Goal: Transaction & Acquisition: Purchase product/service

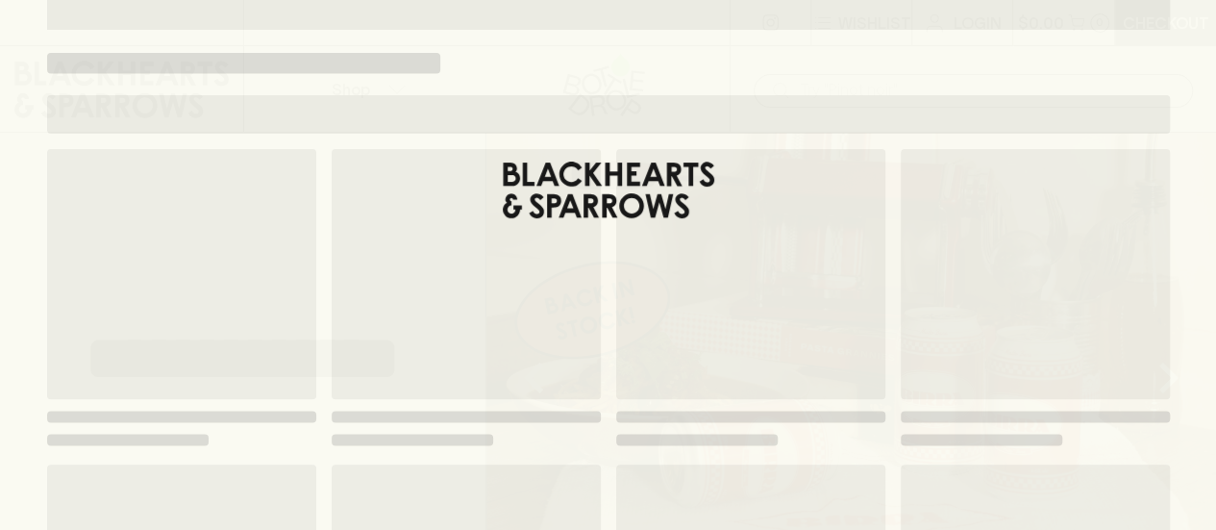
scroll to position [73, 0]
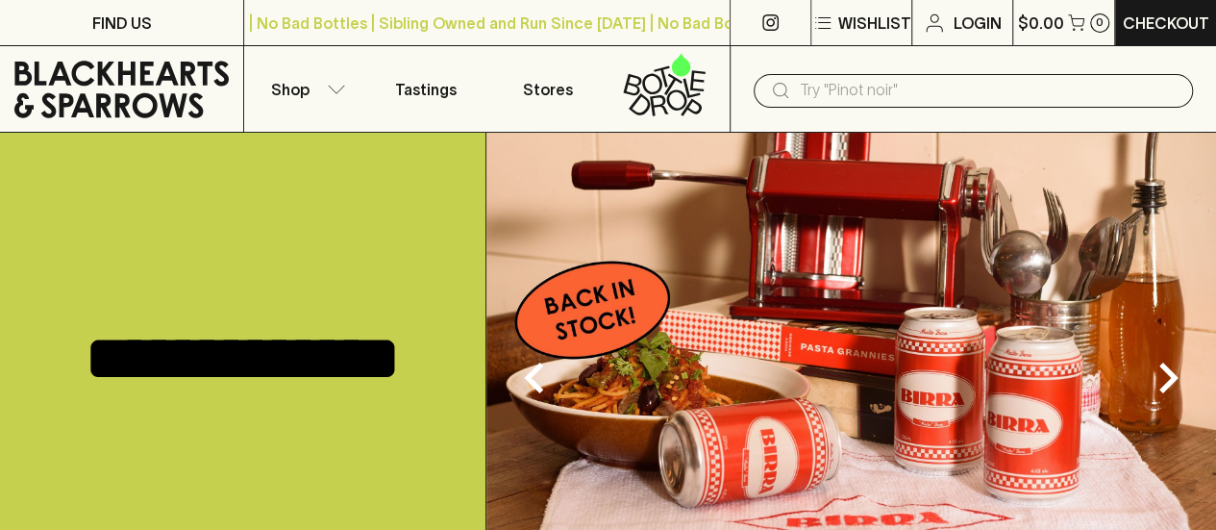
click at [53, 264] on div "**********" at bounding box center [243, 359] width 486 height 452
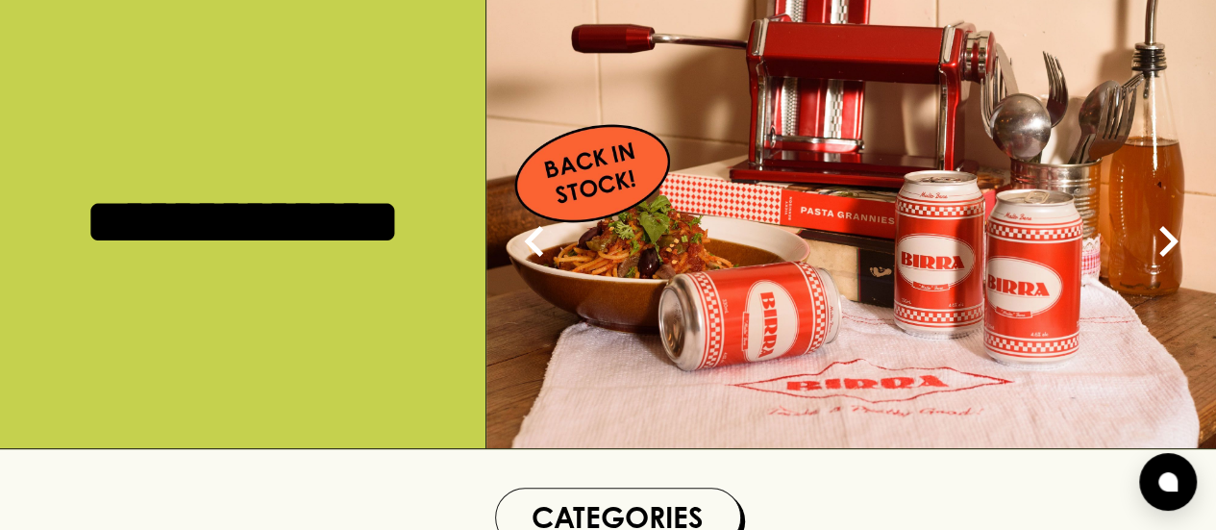
scroll to position [0, 0]
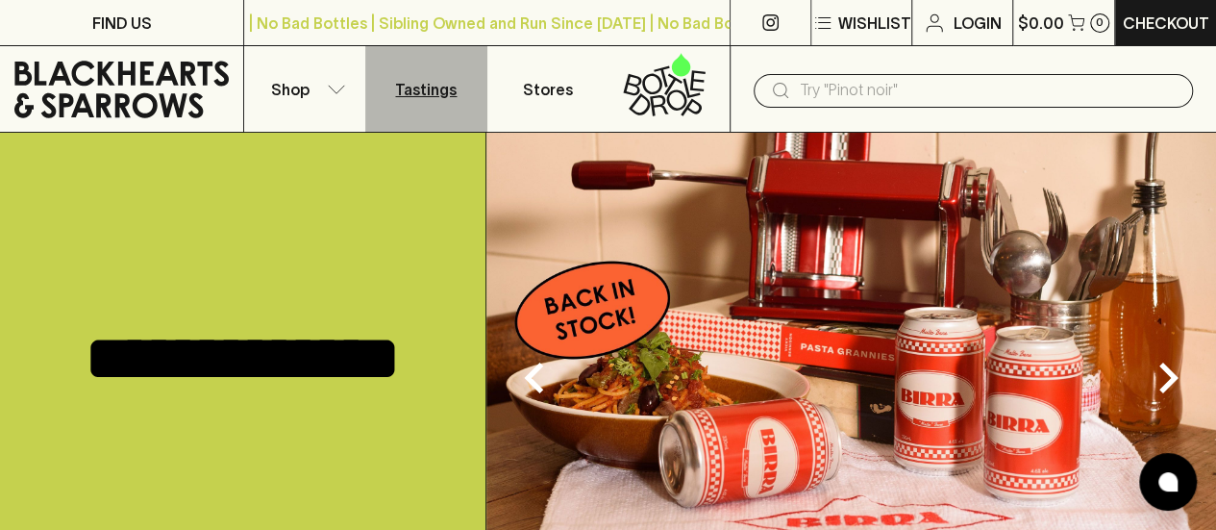
click at [409, 89] on p "Tastings" at bounding box center [426, 89] width 62 height 23
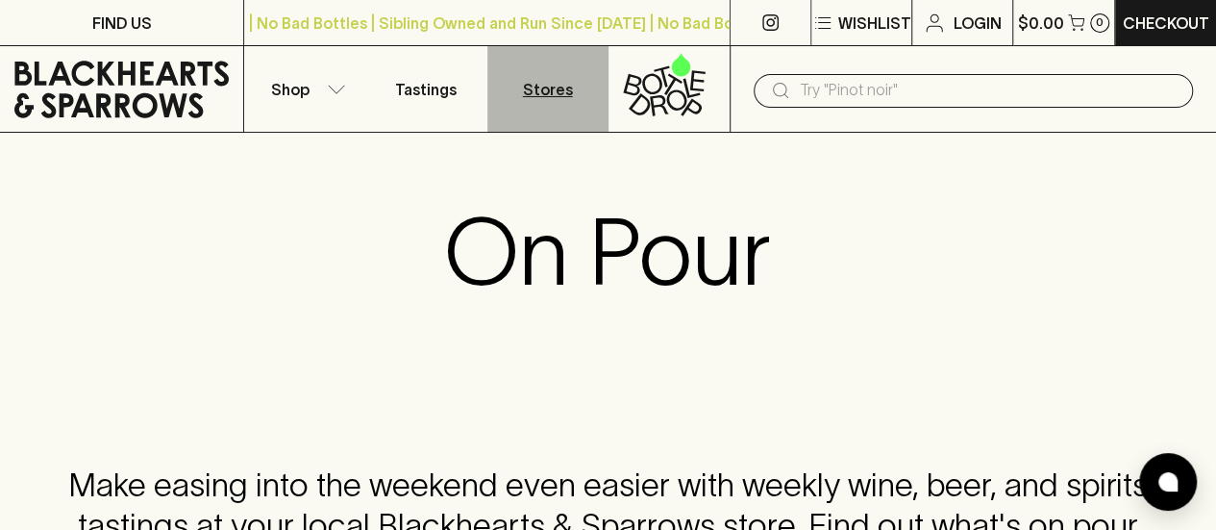
click at [547, 86] on p "Stores" at bounding box center [548, 89] width 50 height 23
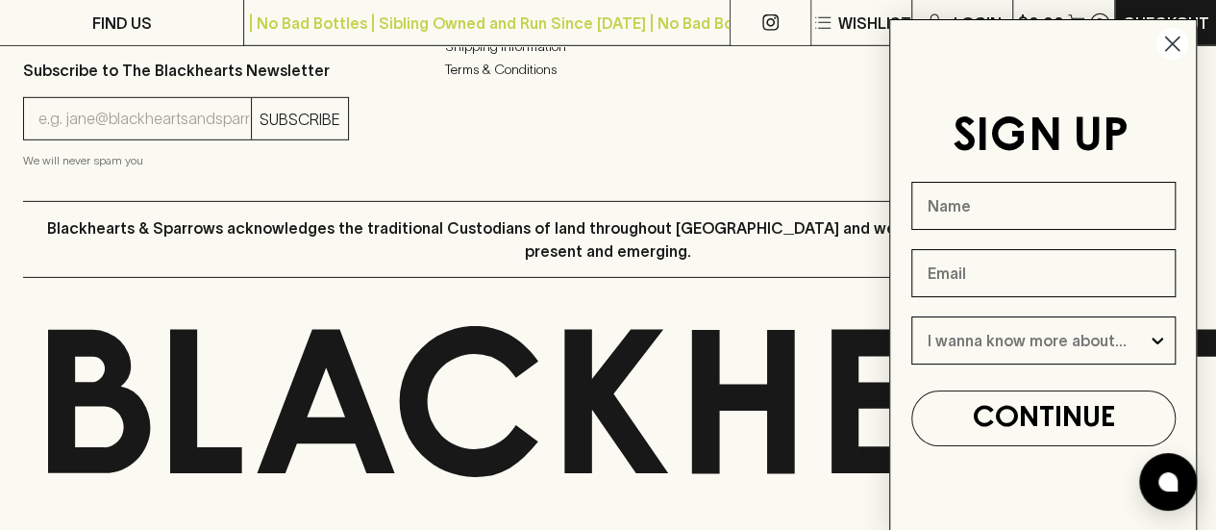
scroll to position [3001, 0]
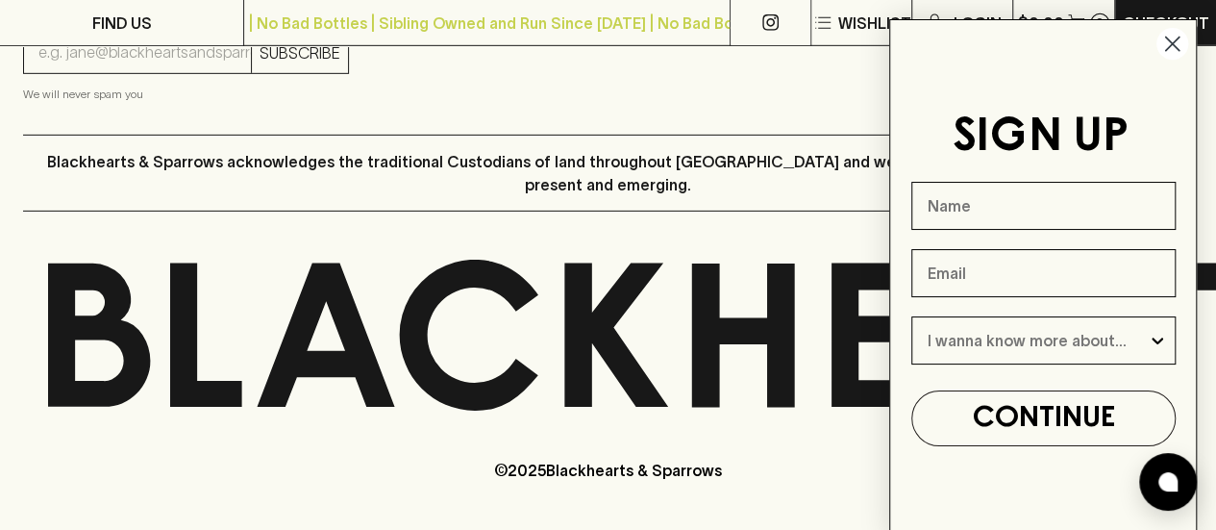
click at [1169, 50] on circle "Close dialog" at bounding box center [1172, 44] width 32 height 32
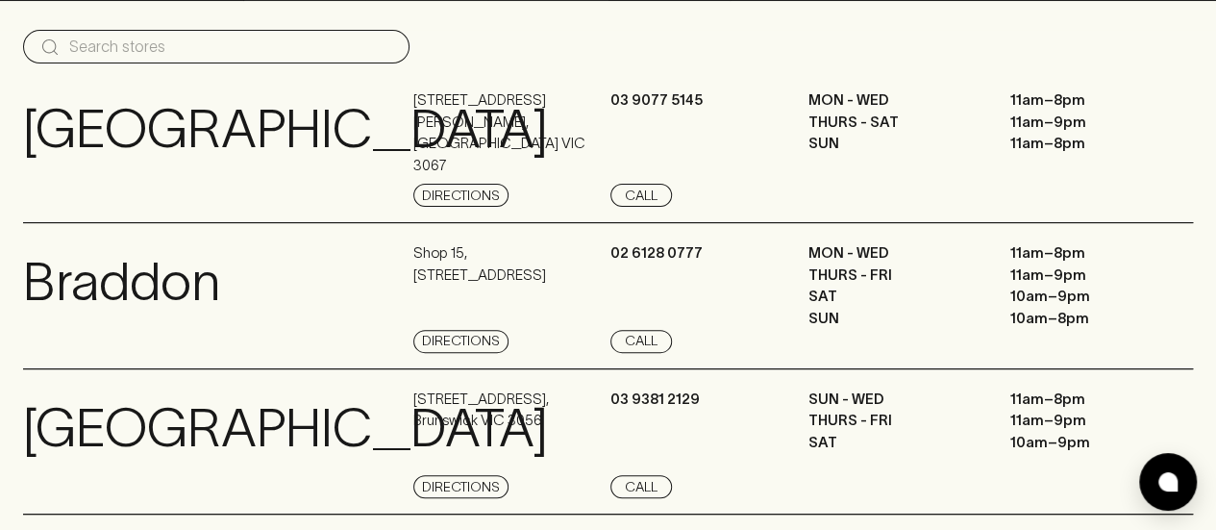
scroll to position [0, 0]
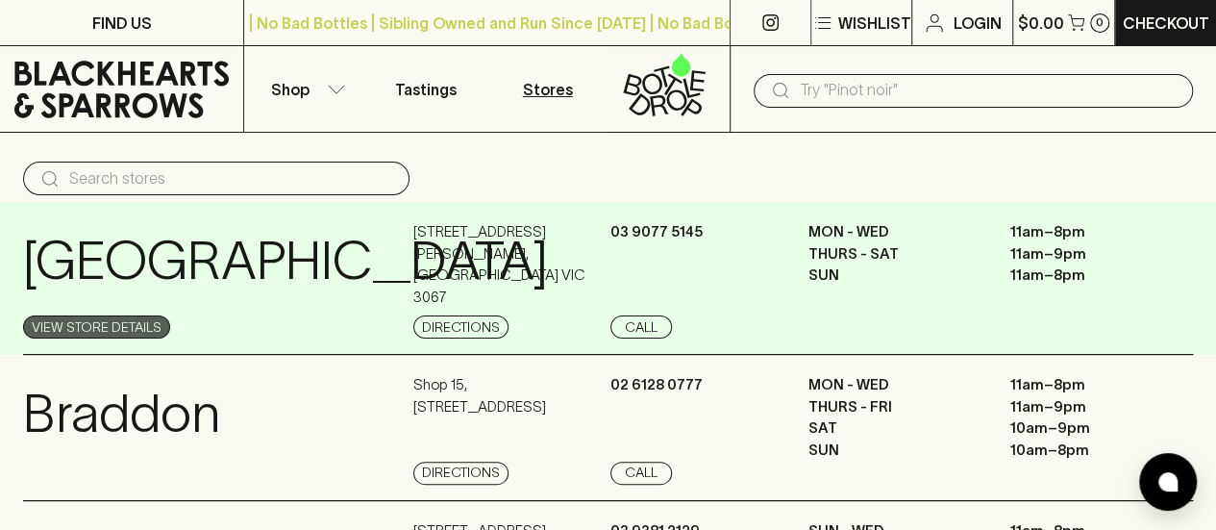
click at [127, 318] on link "View Store Details" at bounding box center [96, 326] width 147 height 23
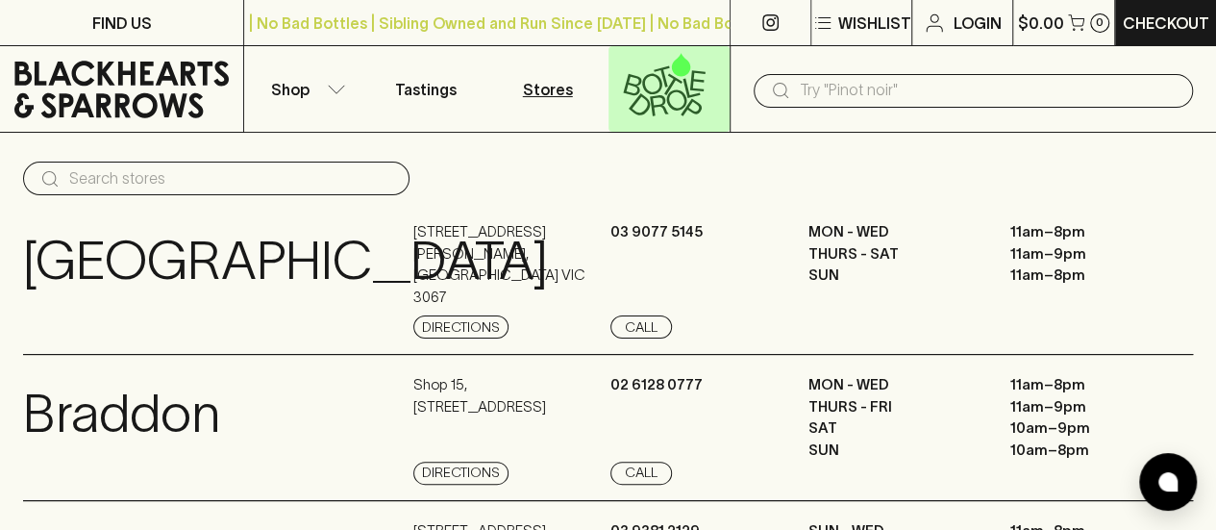
click at [676, 84] on icon at bounding box center [664, 84] width 96 height 63
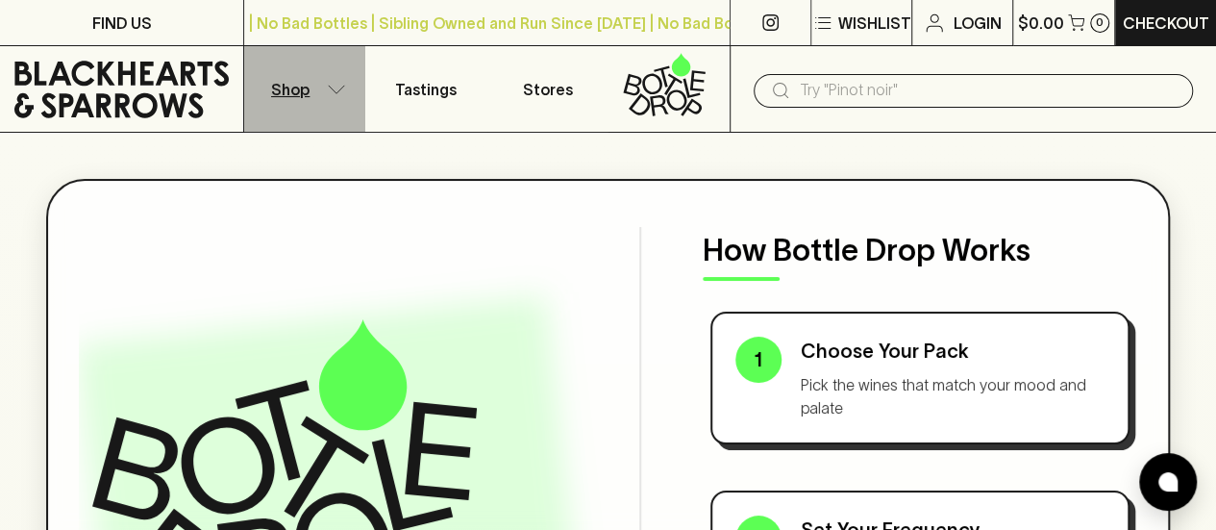
click at [333, 89] on icon "button" at bounding box center [336, 90] width 19 height 10
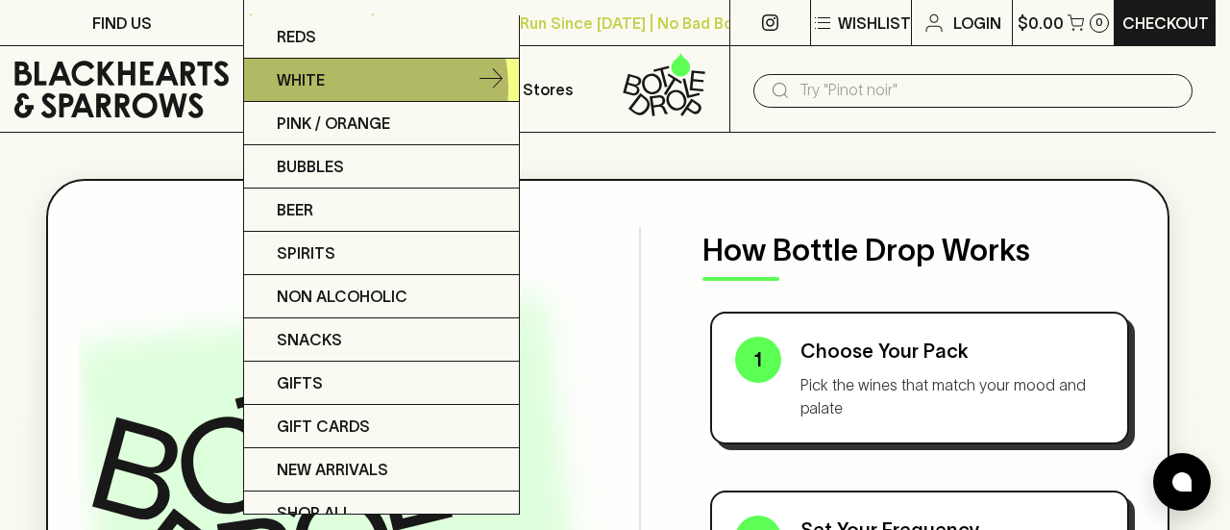
click at [346, 87] on link "White" at bounding box center [381, 80] width 275 height 43
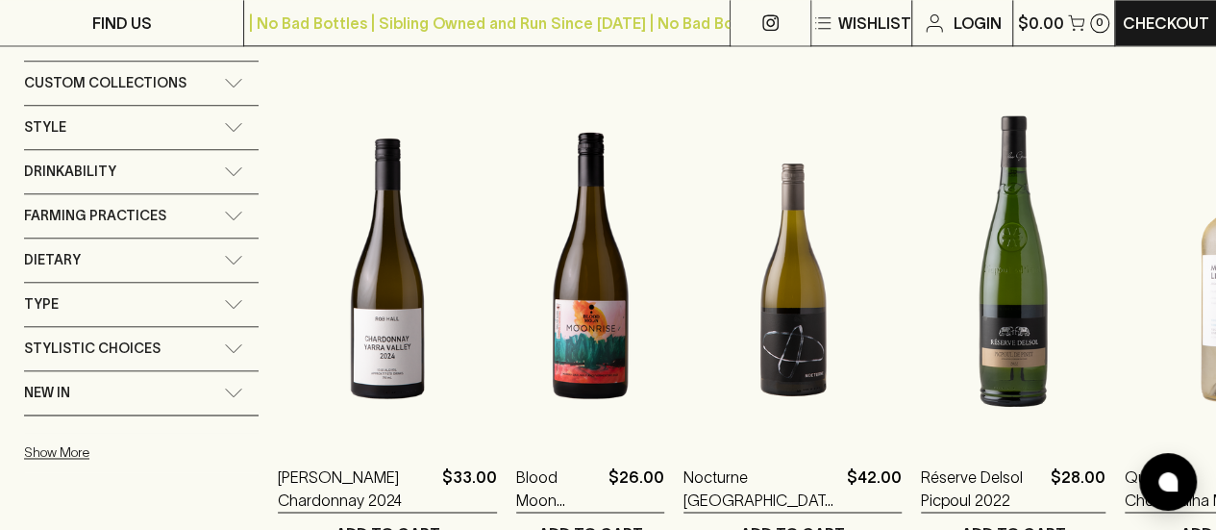
scroll to position [1309, 0]
click at [181, 203] on div "Farming Practices" at bounding box center [124, 215] width 200 height 24
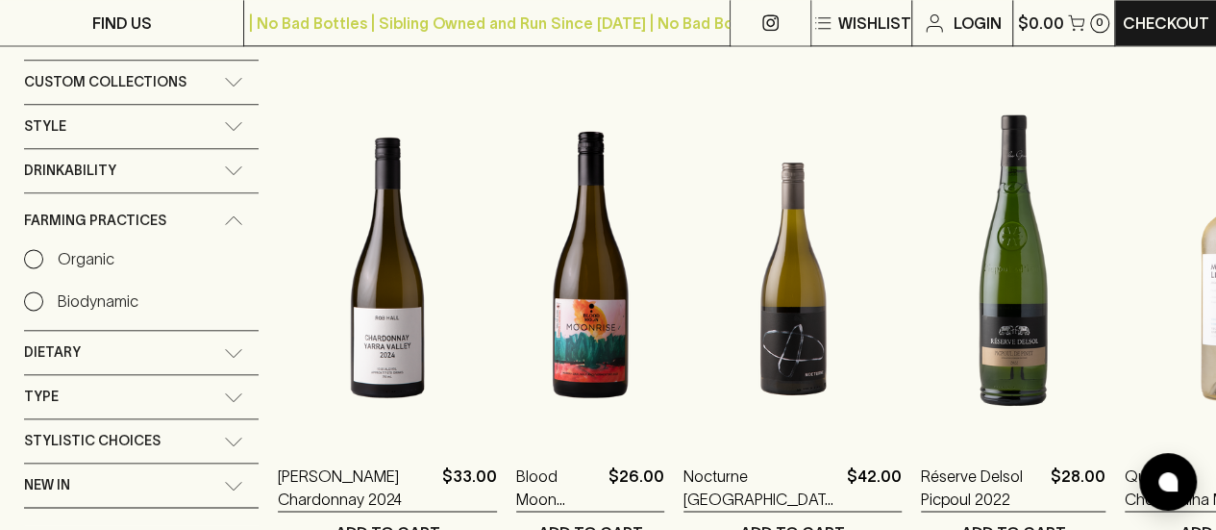
click at [41, 249] on input "Organic" at bounding box center [33, 258] width 19 height 19
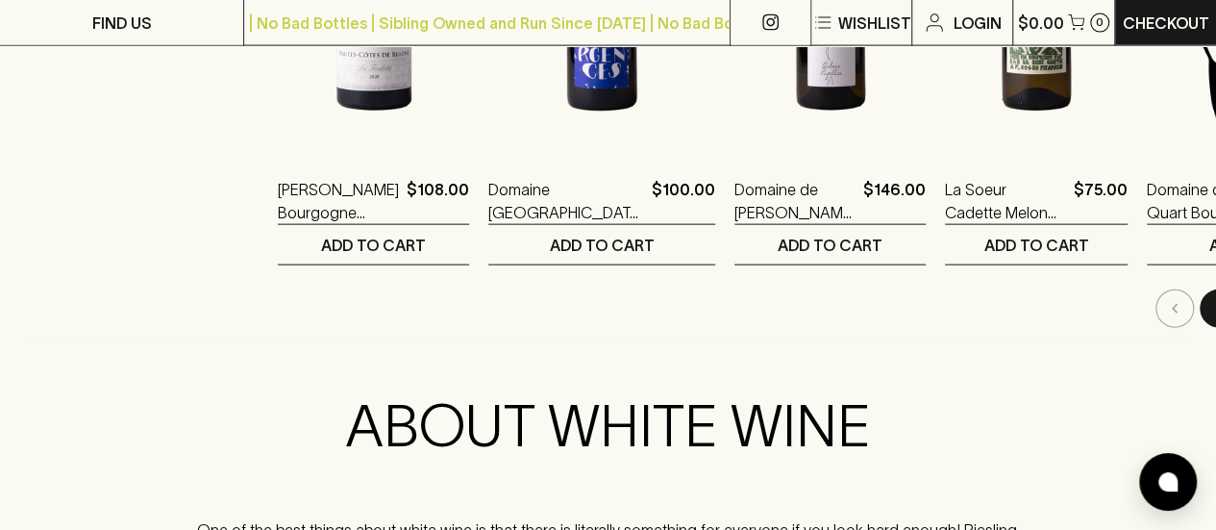
scroll to position [2107, 0]
